Goal: Task Accomplishment & Management: Manage account settings

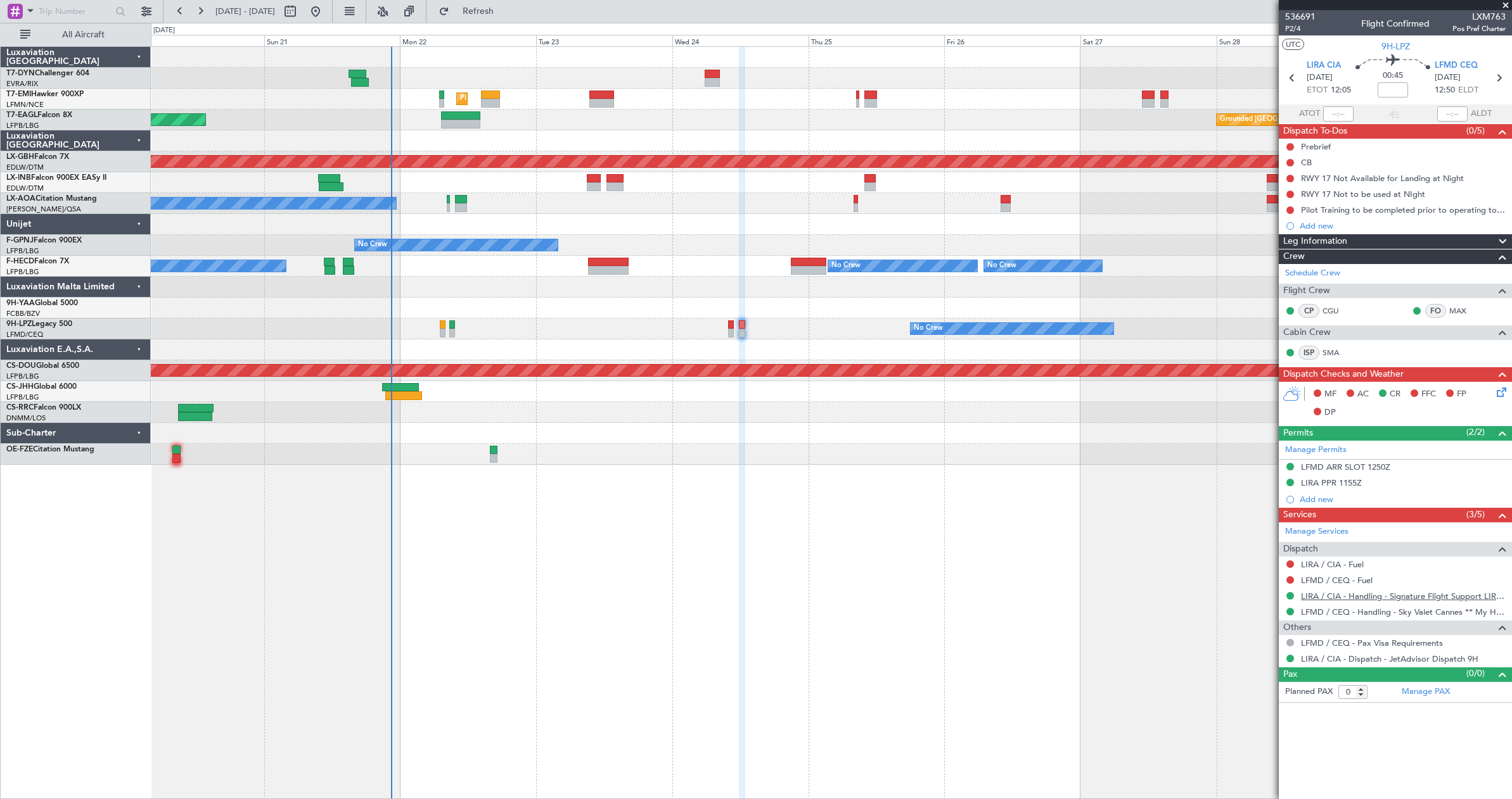
click at [1417, 596] on link "LIRA / CIA - Handling - Signature Flight Support LIRA / CIA" at bounding box center [1403, 596] width 205 height 11
click at [1505, 391] on icon at bounding box center [1499, 390] width 10 height 10
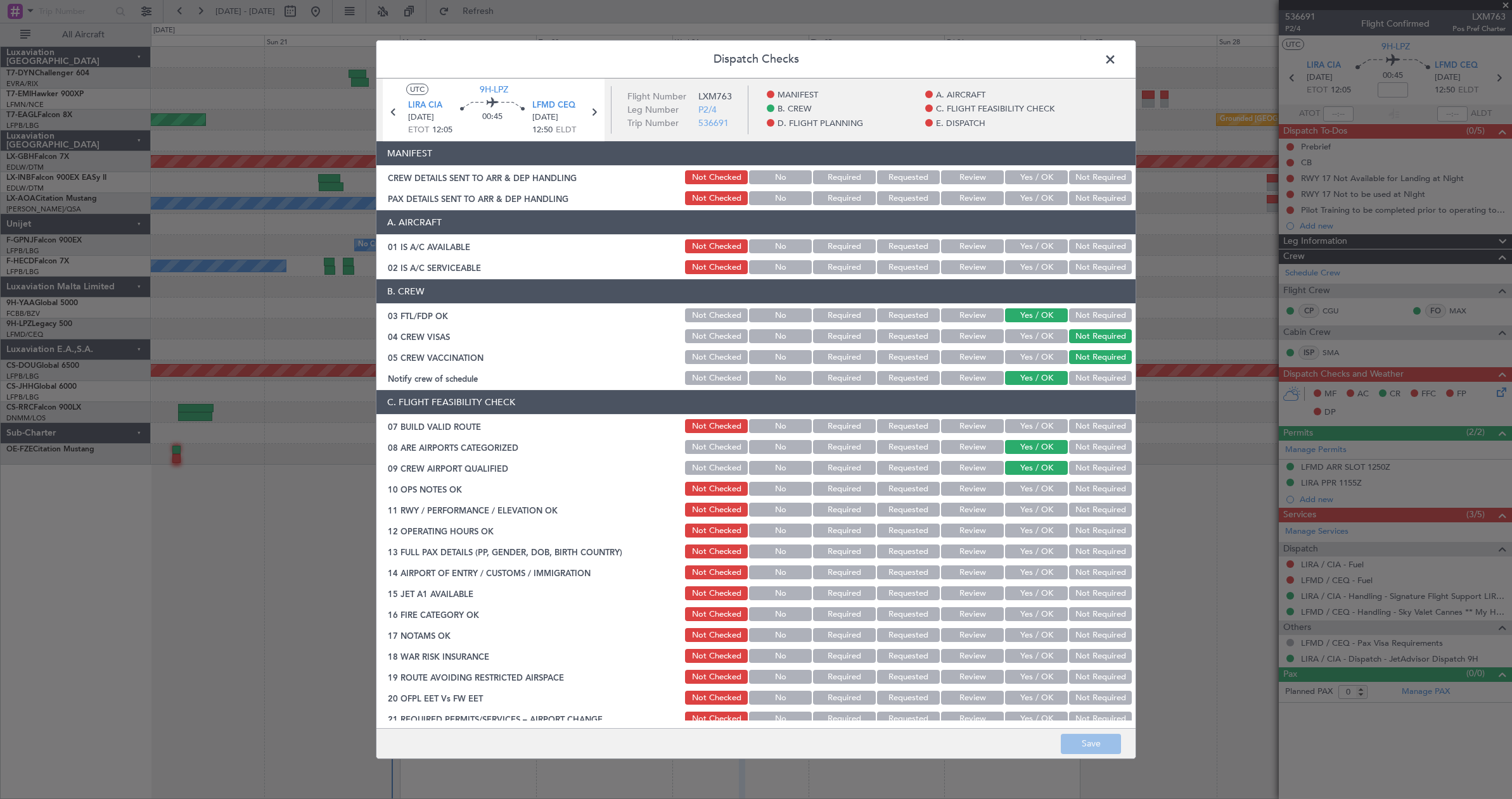
click at [1019, 174] on button "Yes / OK" at bounding box center [1036, 177] width 63 height 14
click at [1020, 202] on button "Yes / OK" at bounding box center [1036, 198] width 63 height 14
click at [1088, 749] on button "Save" at bounding box center [1091, 744] width 60 height 20
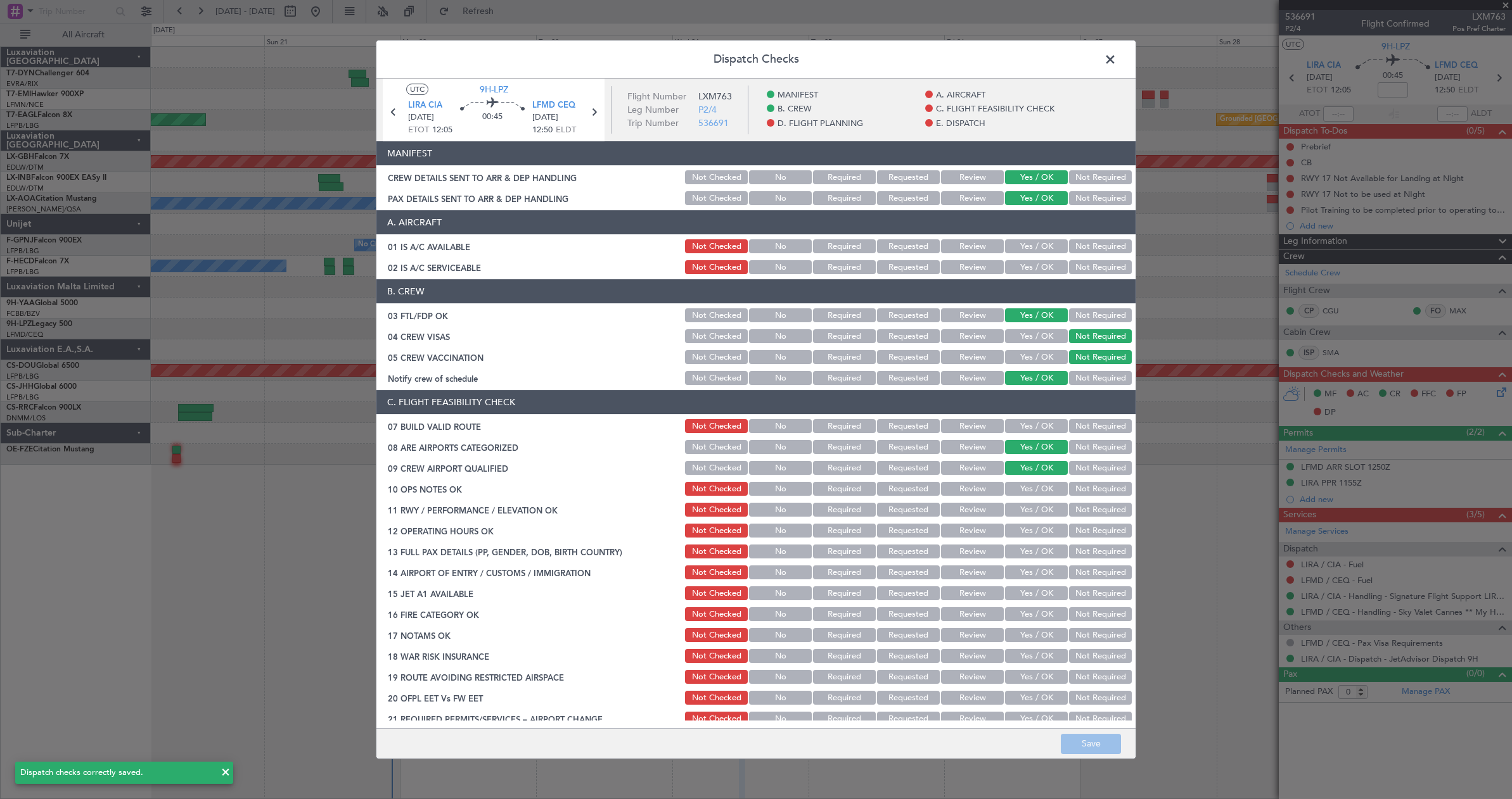
click at [1116, 59] on span at bounding box center [1116, 63] width 0 height 26
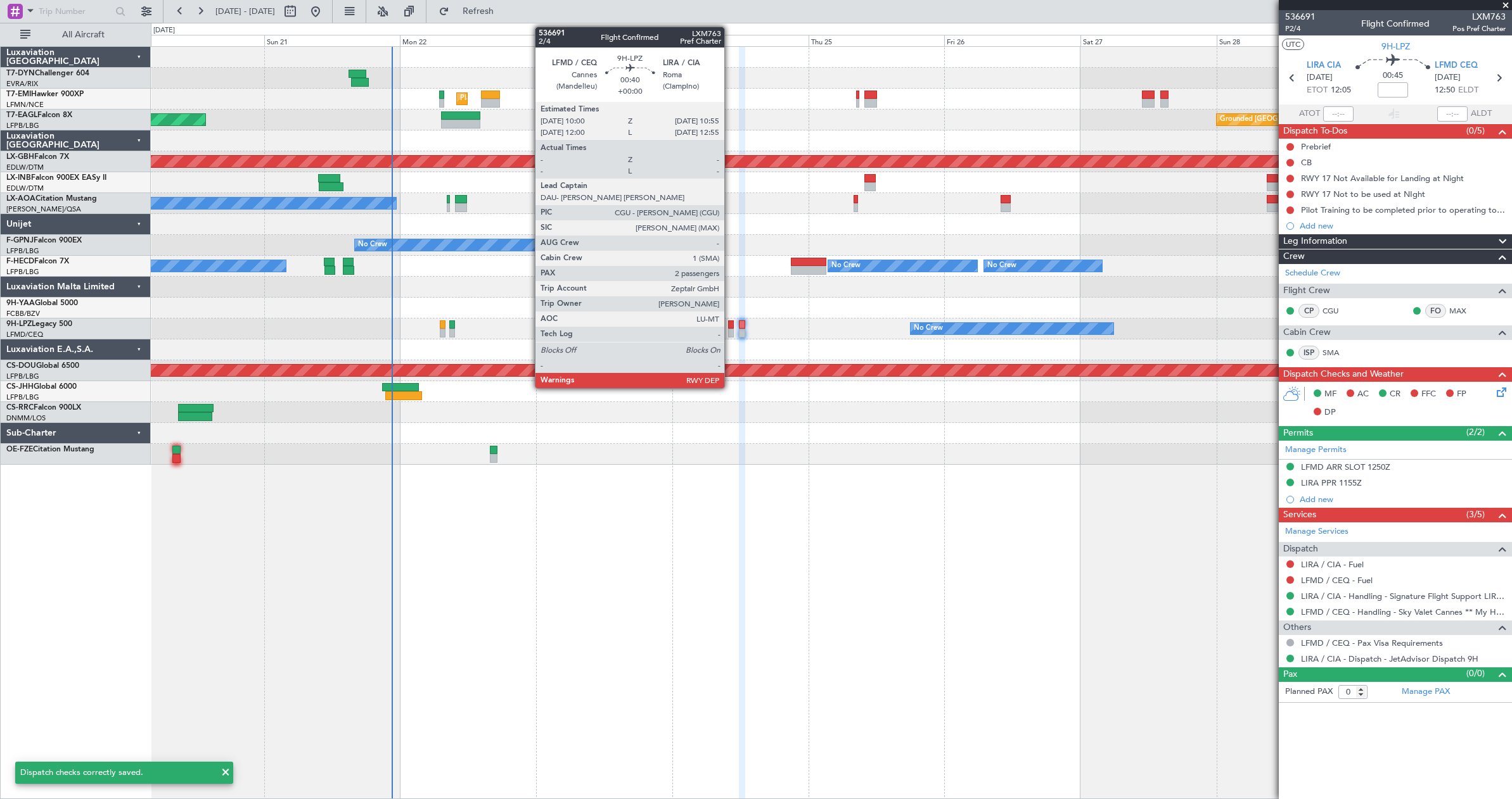
click at [730, 334] on div at bounding box center [731, 333] width 5 height 9
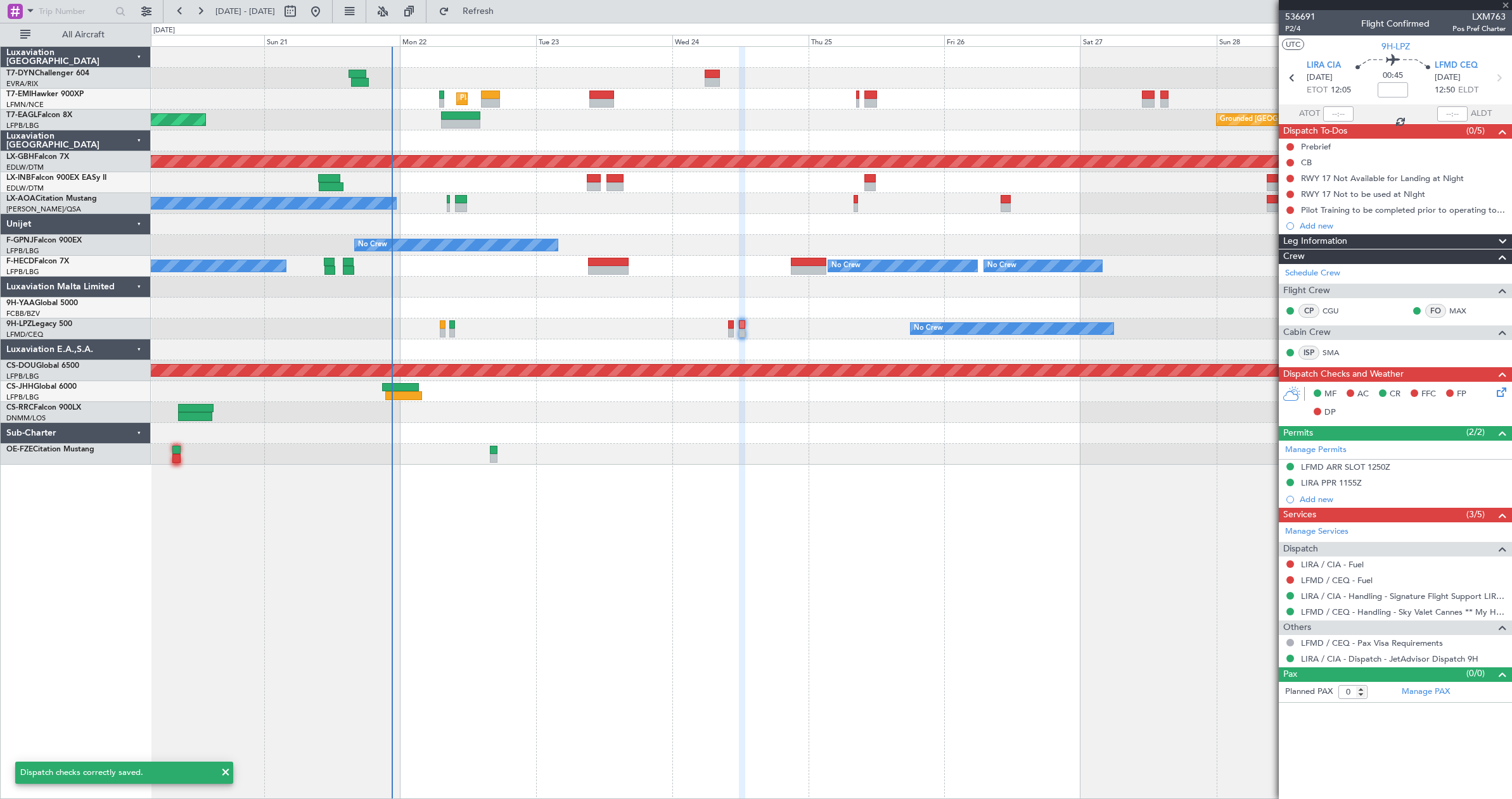
type input "2"
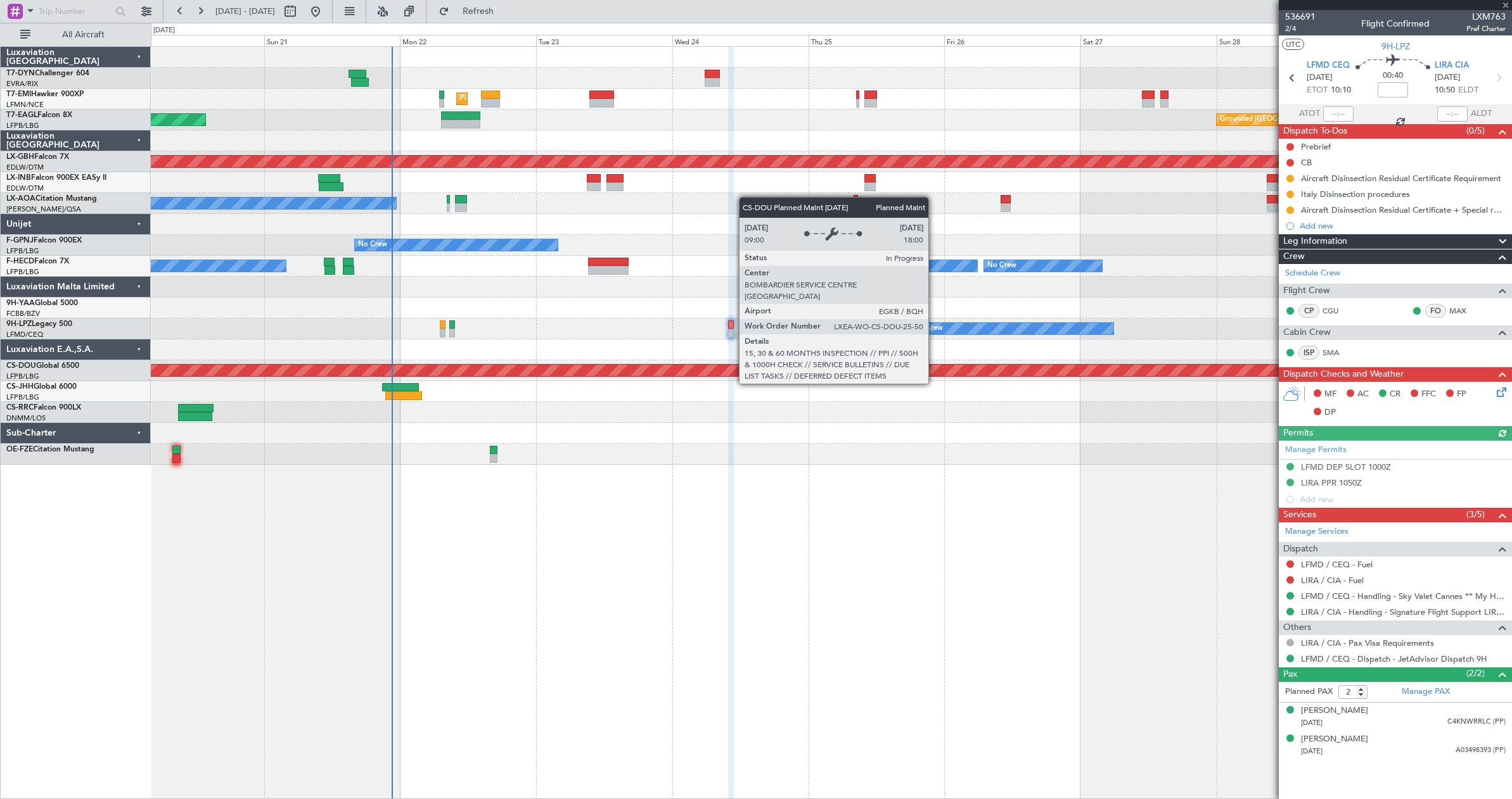
click at [1503, 392] on icon at bounding box center [1499, 390] width 10 height 10
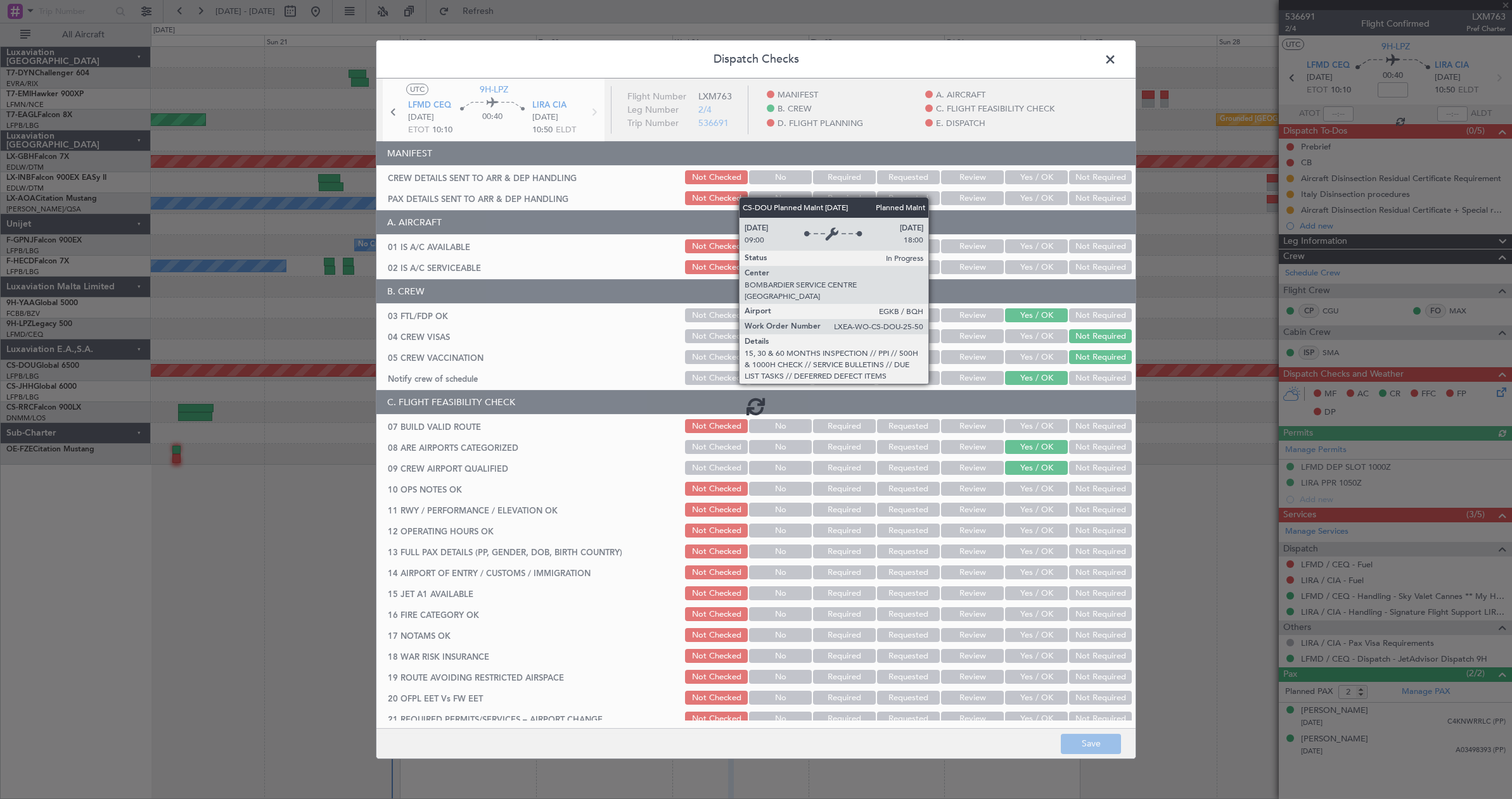
click at [1024, 183] on div at bounding box center [756, 406] width 759 height 655
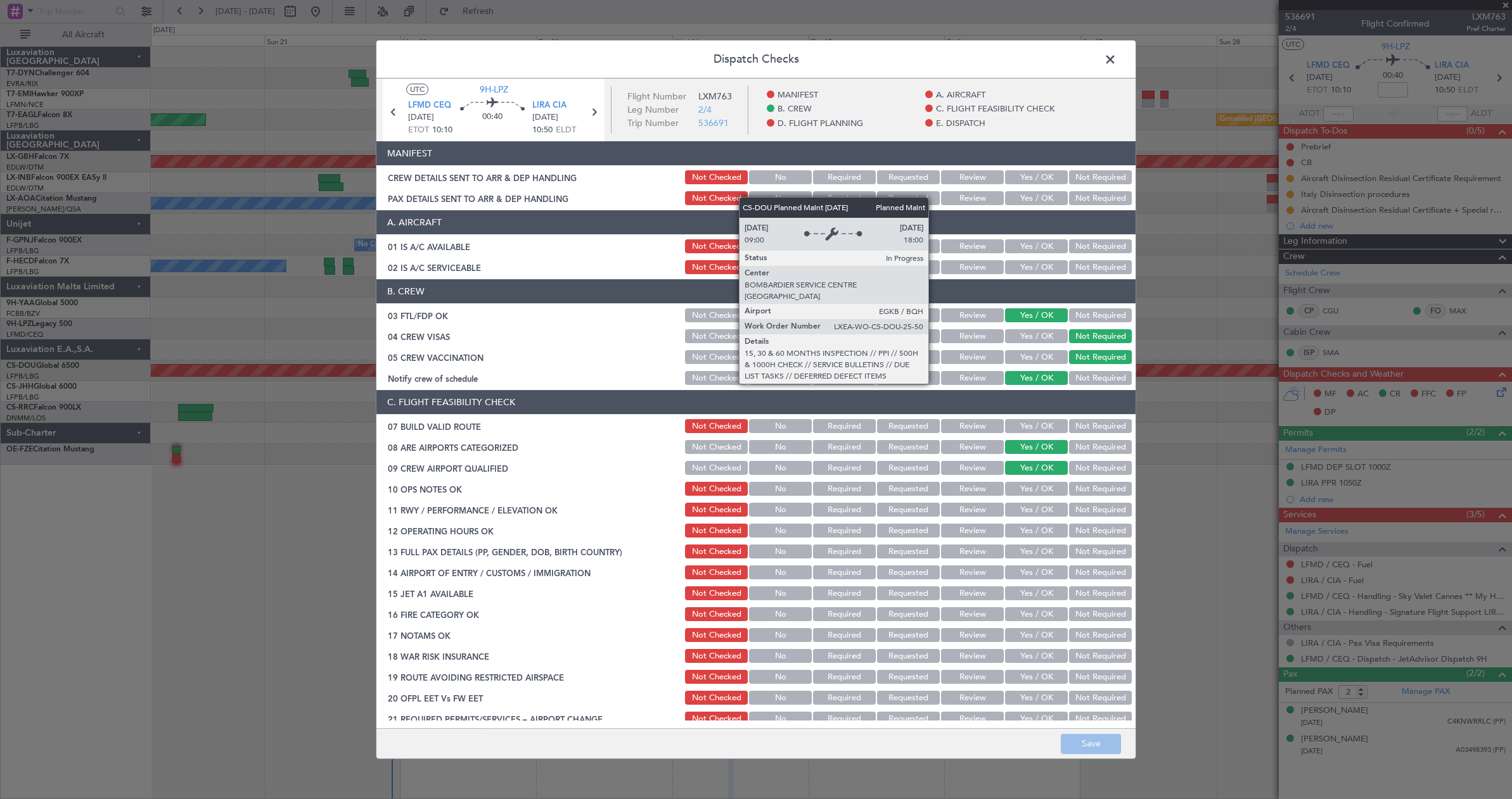
click at [1025, 195] on button "Yes / OK" at bounding box center [1036, 198] width 63 height 14
click at [1022, 174] on button "Yes / OK" at bounding box center [1036, 177] width 63 height 14
click at [1096, 750] on button "Save" at bounding box center [1091, 744] width 60 height 20
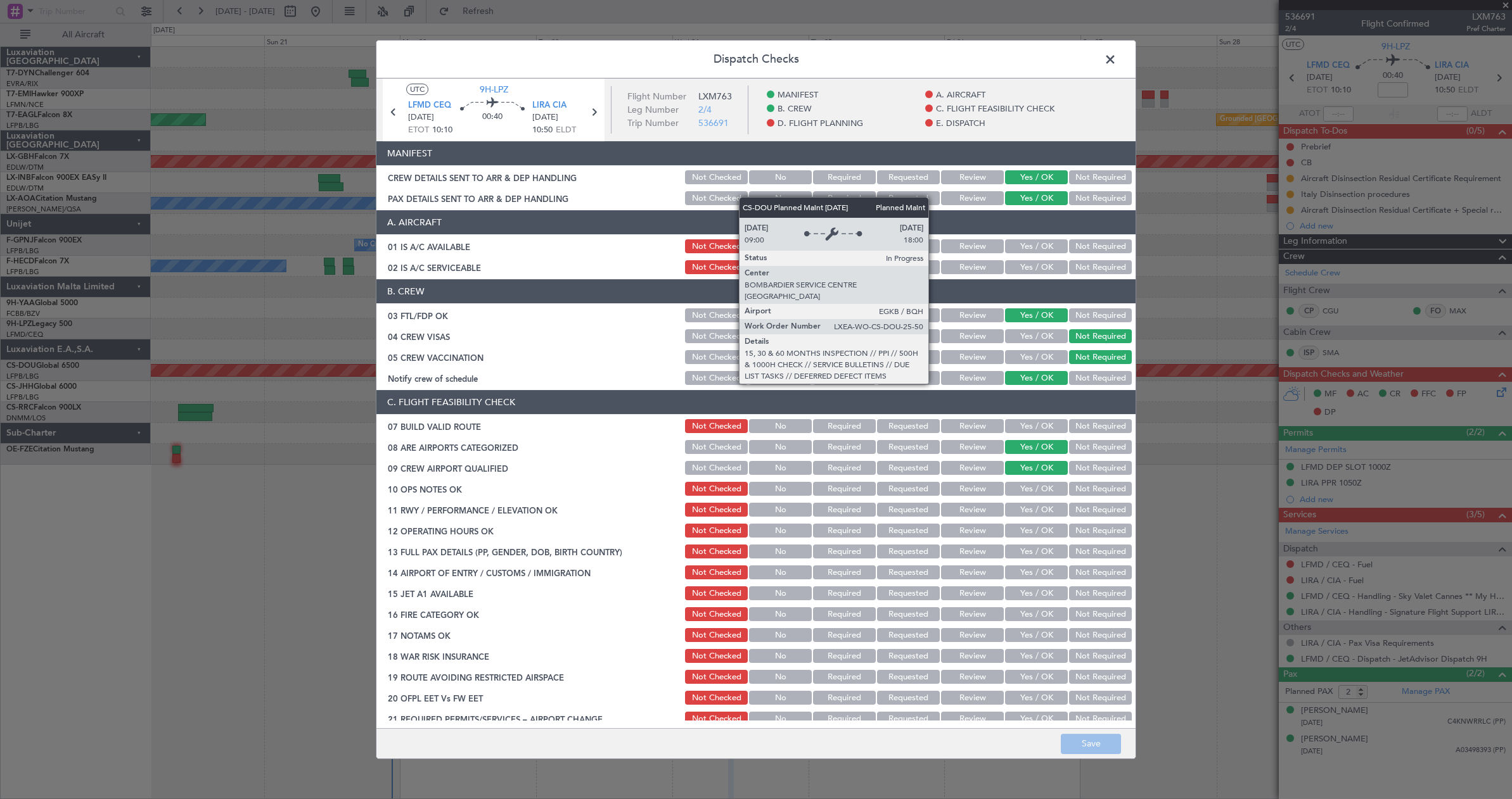
click at [1116, 55] on span at bounding box center [1116, 63] width 0 height 26
click at [1114, 55] on div at bounding box center [831, 57] width 1360 height 21
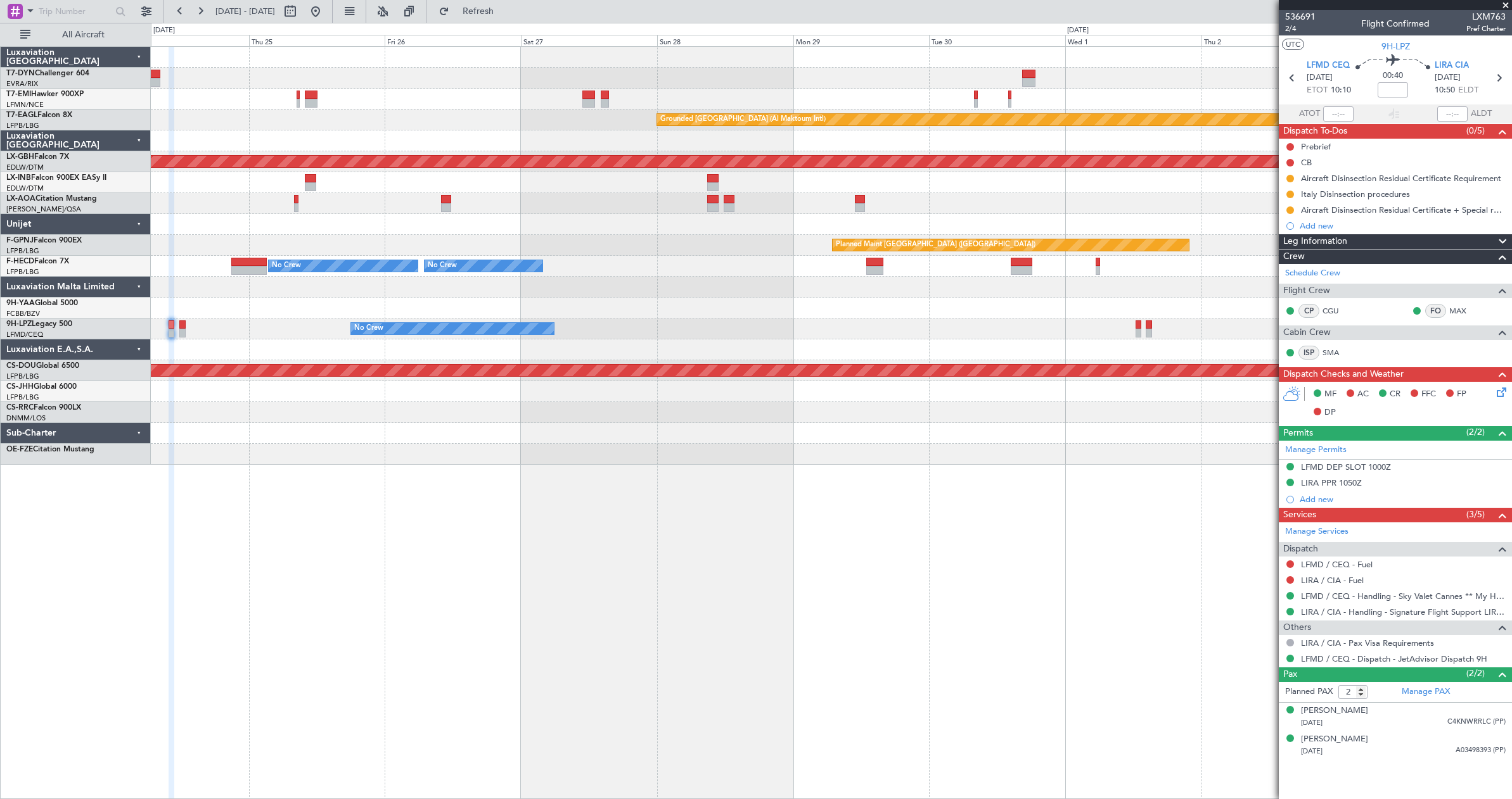
click at [543, 482] on div "Planned Maint [GEOGRAPHIC_DATA] Grounded [GEOGRAPHIC_DATA] (Al Maktoum Intl) Pl…" at bounding box center [831, 423] width 1361 height 753
